Goal: Navigation & Orientation: Find specific page/section

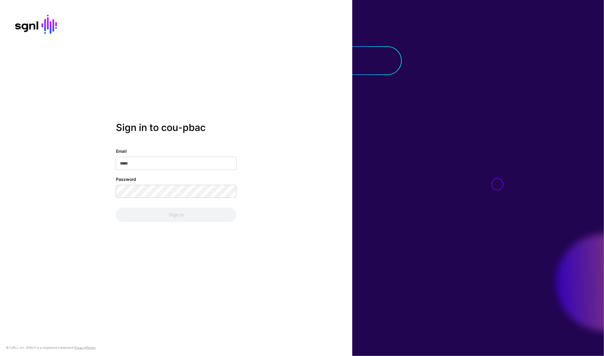
type input "**********"
click at [195, 249] on div "**********" at bounding box center [176, 178] width 352 height 356
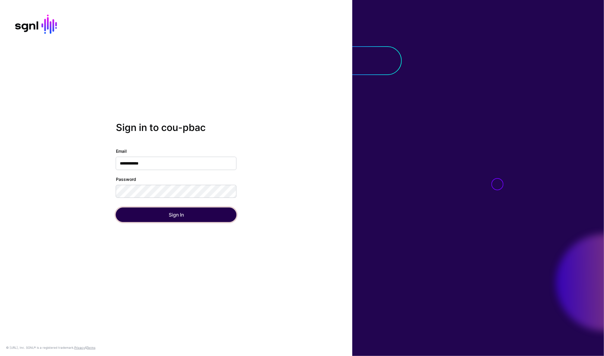
click at [180, 215] on button "Sign In" at bounding box center [176, 214] width 121 height 14
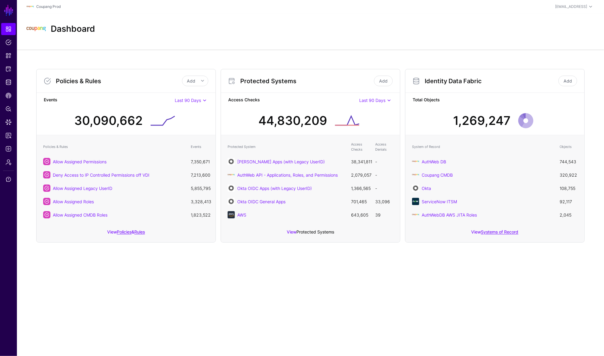
click at [311, 233] on link "Protected Systems" at bounding box center [316, 231] width 38 height 5
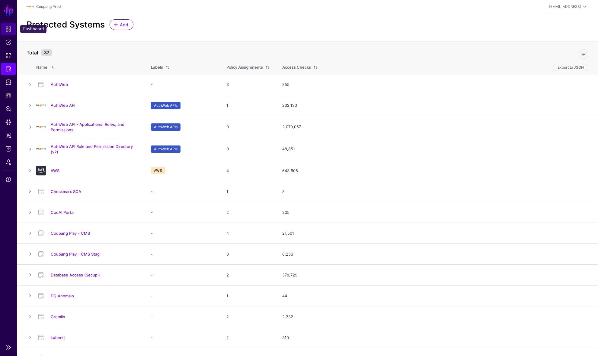
click at [7, 29] on span "Dashboard" at bounding box center [8, 29] width 6 height 6
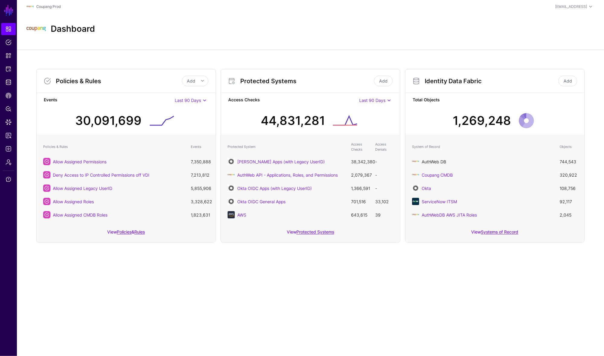
click at [424, 162] on link "AuthWeb DB" at bounding box center [434, 161] width 24 height 5
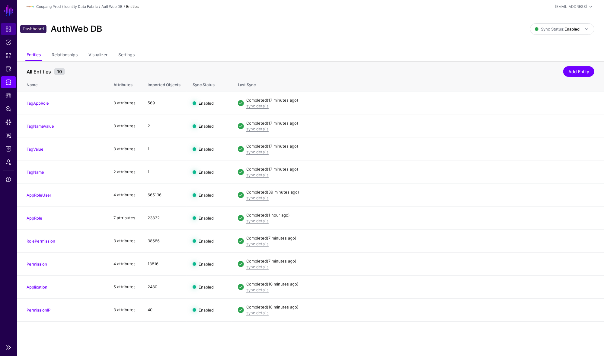
click at [9, 27] on span "Dashboard" at bounding box center [8, 29] width 6 height 6
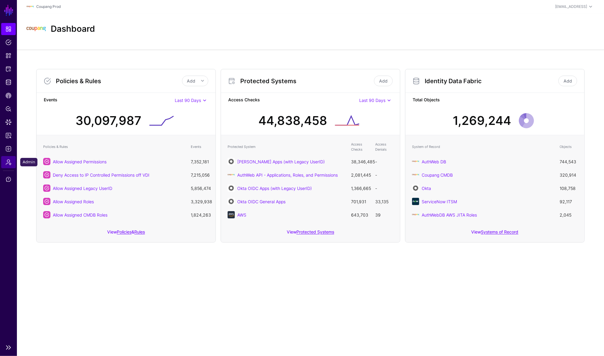
click at [14, 162] on link "Admin" at bounding box center [8, 162] width 14 height 12
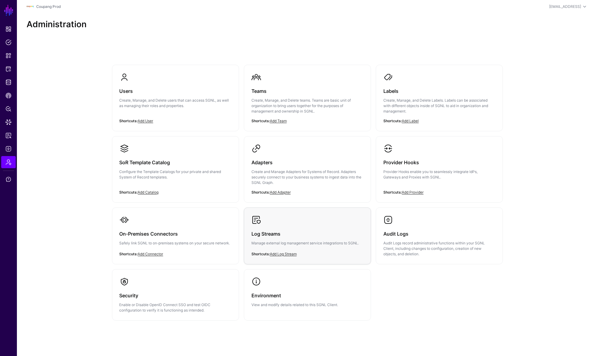
click at [326, 229] on h3 "Log Streams" at bounding box center [308, 233] width 112 height 8
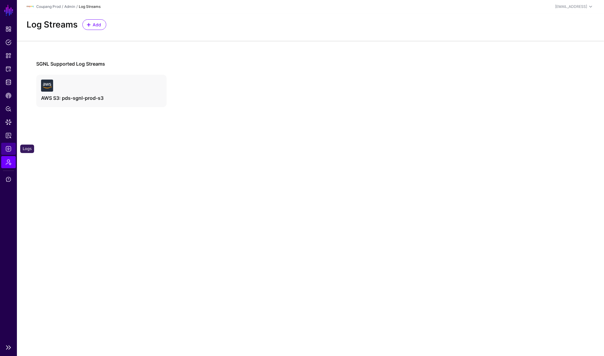
click at [8, 148] on span "Logs" at bounding box center [8, 149] width 6 height 6
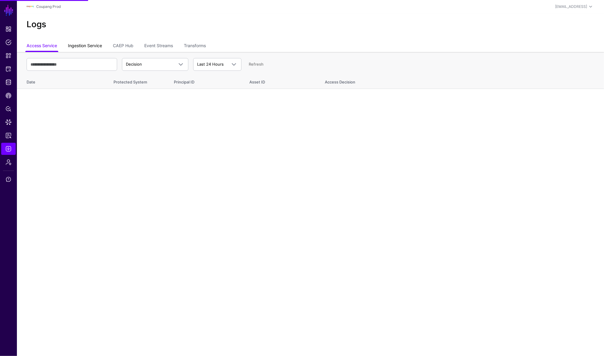
click at [98, 49] on link "Ingestion Service" at bounding box center [85, 45] width 34 height 11
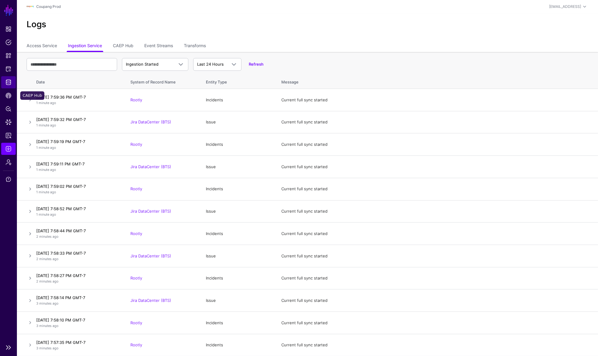
click at [12, 86] on link "Identity Data Fabric" at bounding box center [8, 82] width 14 height 12
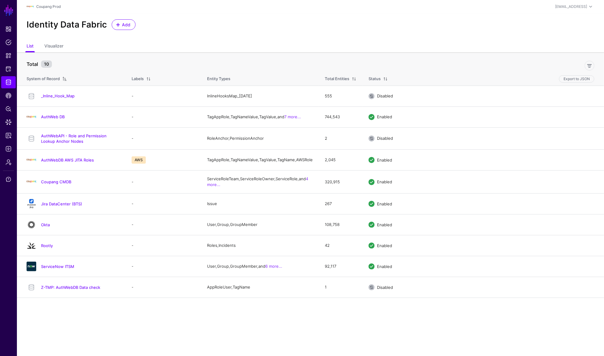
click at [46, 225] on link "Okta" at bounding box center [45, 224] width 9 height 5
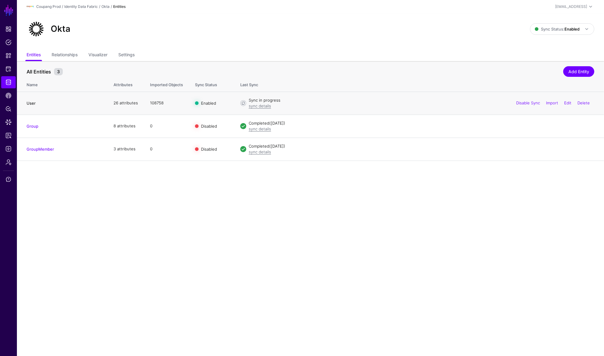
click at [34, 103] on link "User" at bounding box center [31, 103] width 9 height 5
click at [263, 105] on link "sync details" at bounding box center [260, 105] width 22 height 5
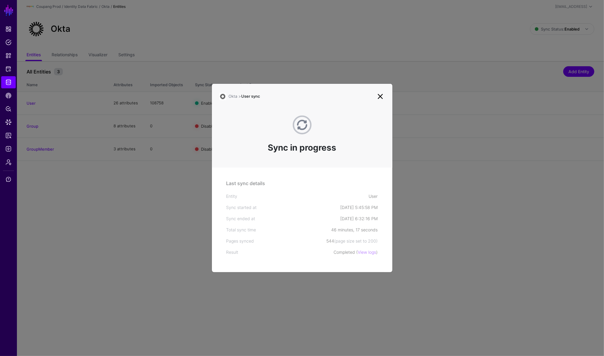
click at [385, 95] on link at bounding box center [381, 97] width 10 height 10
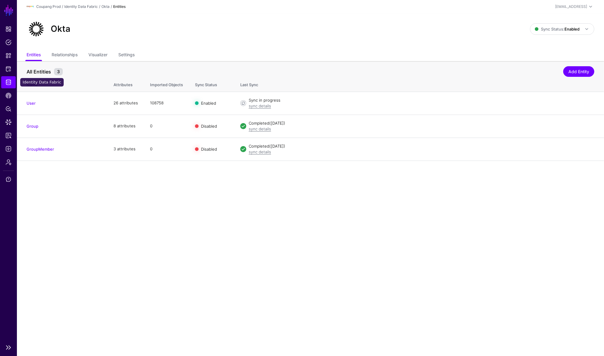
click at [9, 79] on link "Identity Data Fabric" at bounding box center [8, 82] width 14 height 12
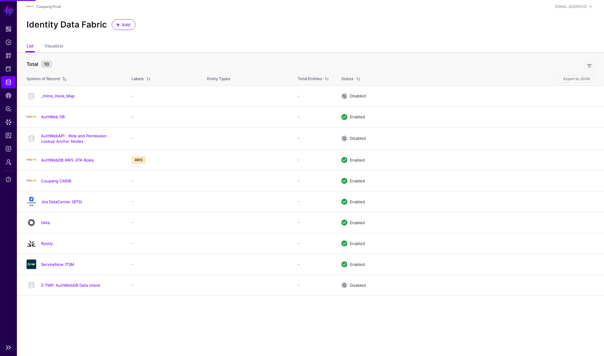
click at [7, 62] on ul "Dashboard Policies Snippets Protected Systems Identity Data Fabric CAEP Hub Pol…" at bounding box center [8, 181] width 17 height 317
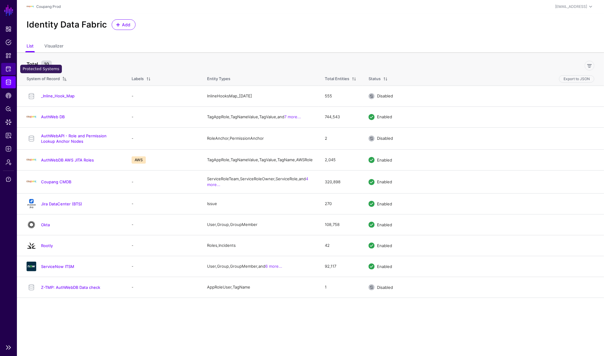
click at [5, 69] on link "Protected Systems" at bounding box center [8, 69] width 14 height 12
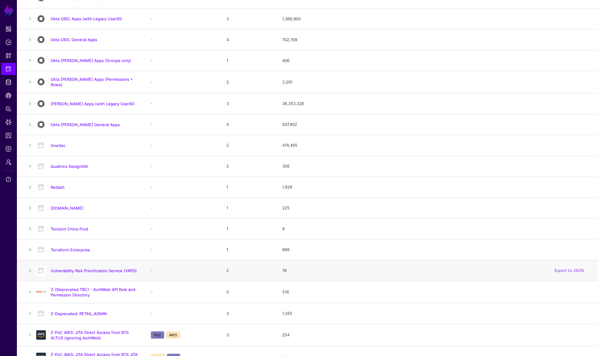
scroll to position [492, 0]
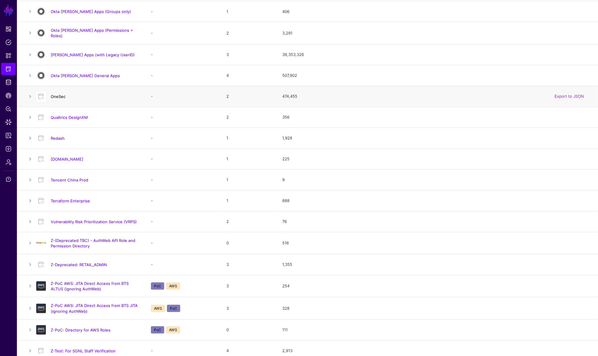
click at [53, 94] on link "OneSec" at bounding box center [58, 96] width 15 height 5
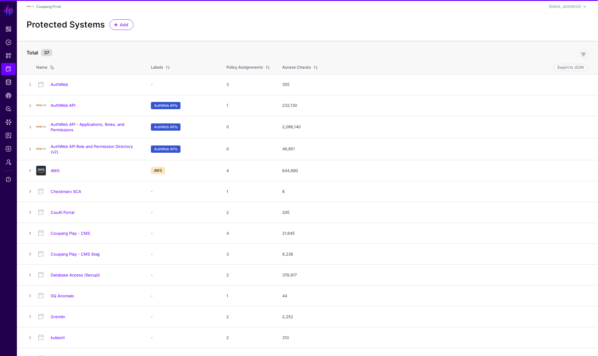
click at [81, 231] on link "Coupang Play - CMS" at bounding box center [70, 232] width 39 height 5
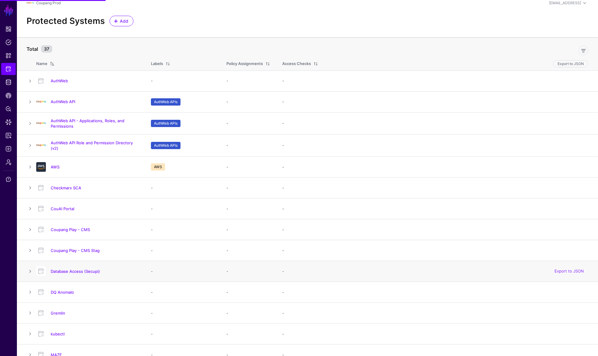
scroll to position [27, 0]
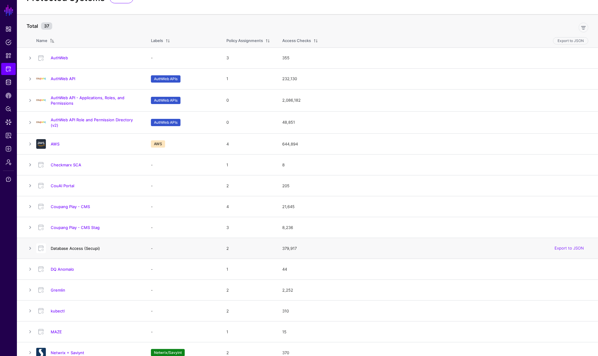
click at [83, 246] on link "Database Access (Secupi)" at bounding box center [75, 248] width 49 height 5
